Goal: Information Seeking & Learning: Find specific fact

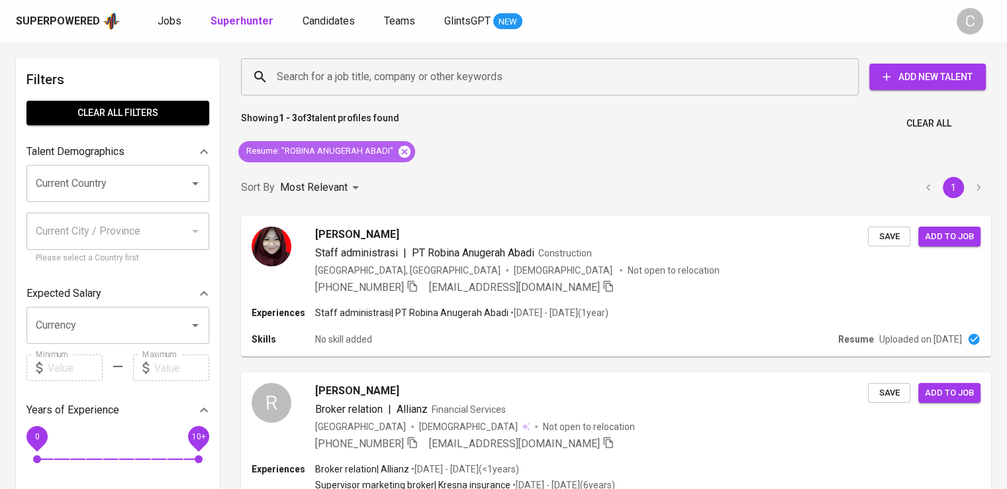
click at [403, 146] on icon at bounding box center [405, 151] width 12 height 12
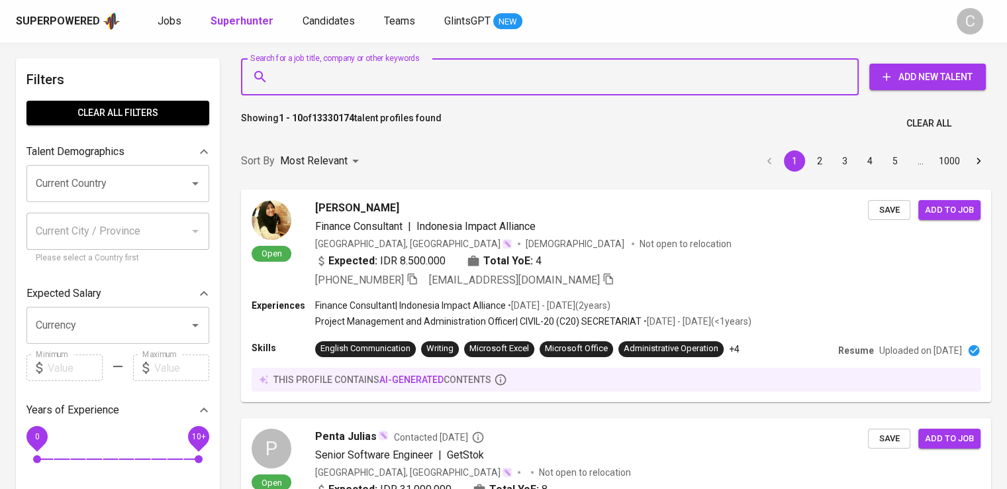
click at [399, 76] on input "Search for a job title, company or other keywords" at bounding box center [553, 76] width 560 height 25
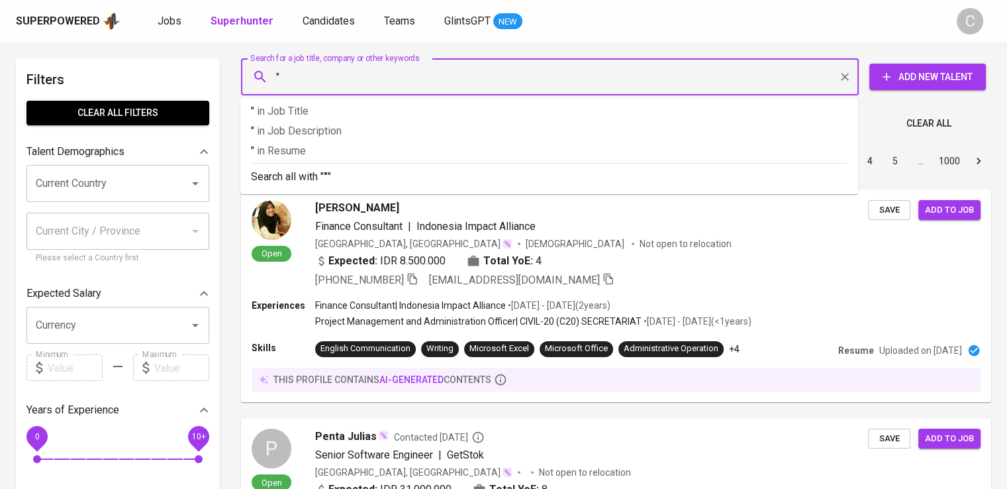
paste input "[PERSON_NAME][DEMOGRAPHIC_DATA]"
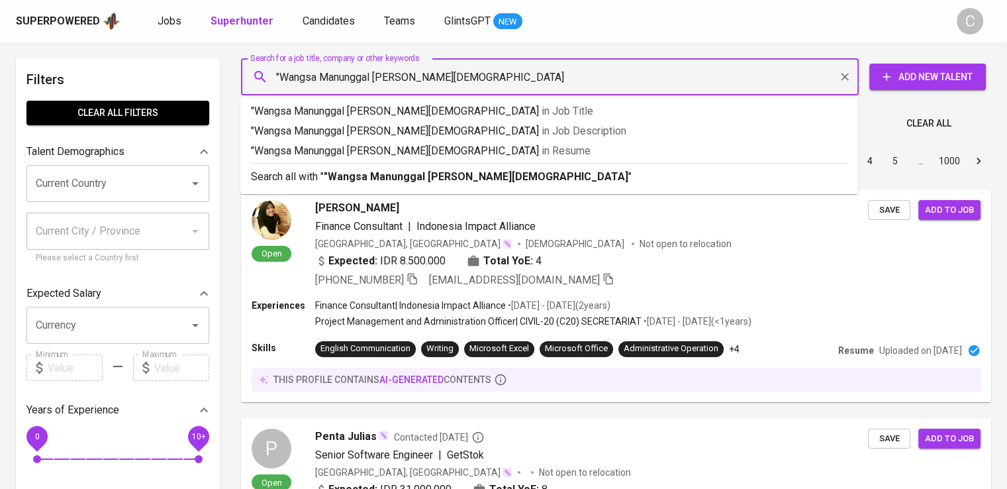
type input ""Wangsa Manunggal [PERSON_NAME][DEMOGRAPHIC_DATA]""
click at [545, 153] on span "in [GEOGRAPHIC_DATA]" at bounding box center [569, 150] width 49 height 13
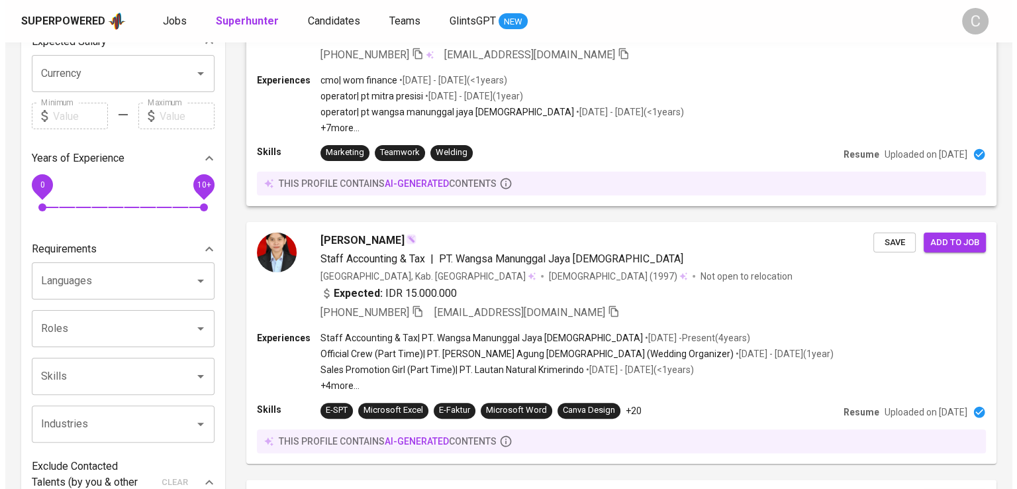
scroll to position [252, 0]
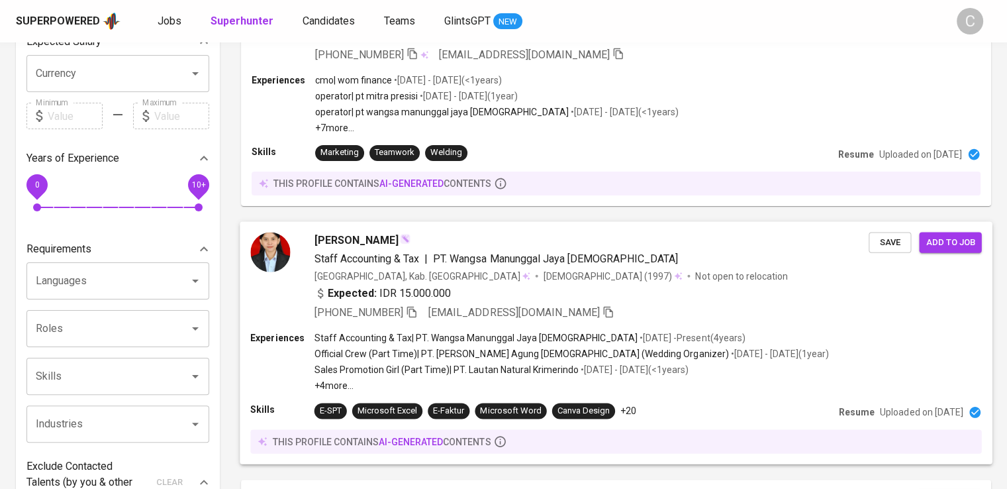
click at [562, 228] on div "[PERSON_NAME] Staff Accounting & Tax | PT. Wangsa Manunggal Jaya [DEMOGRAPHIC_D…" at bounding box center [616, 276] width 752 height 110
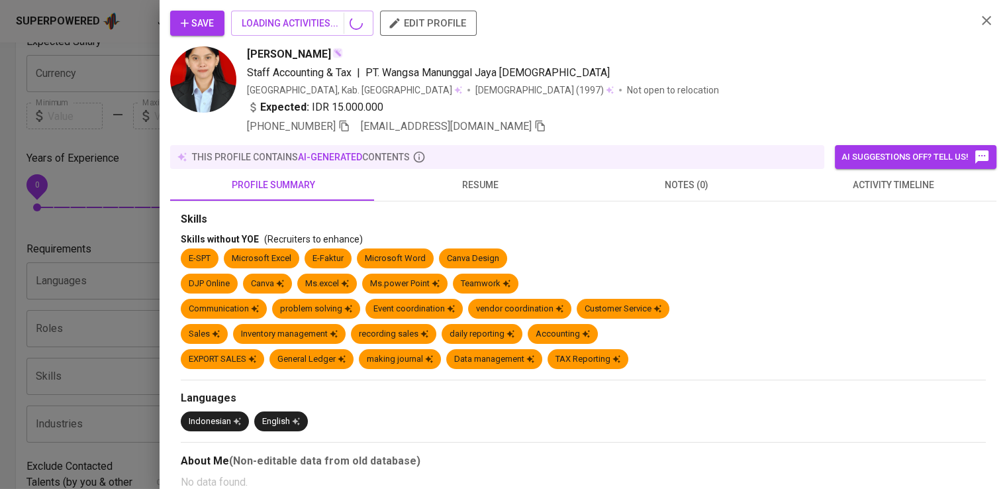
click at [599, 257] on div "E-SPT Microsoft Excel E-Faktur Microsoft Word Canva Design" at bounding box center [583, 260] width 805 height 25
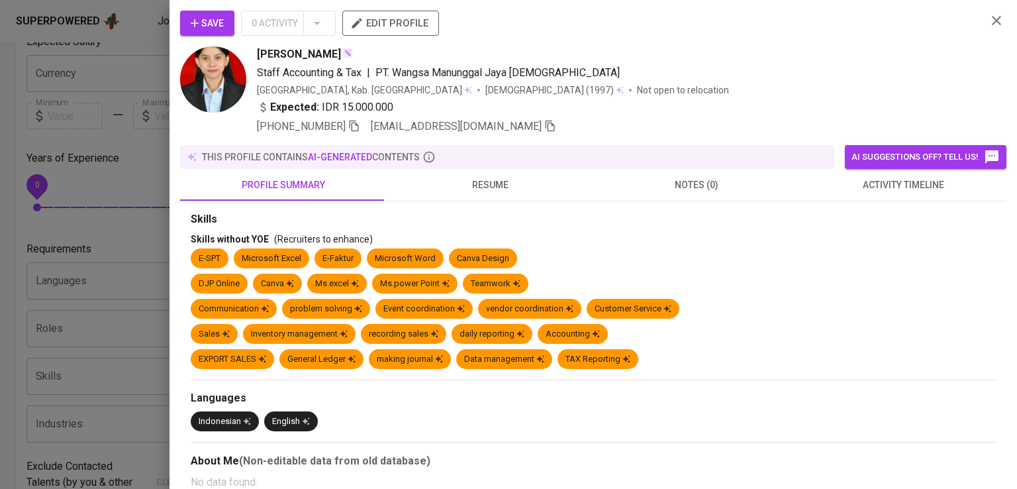
click at [839, 36] on div "Save 0 Activity edit profile" at bounding box center [578, 29] width 796 height 36
click at [360, 127] on icon "button" at bounding box center [354, 126] width 12 height 12
